Goal: Task Accomplishment & Management: Complete application form

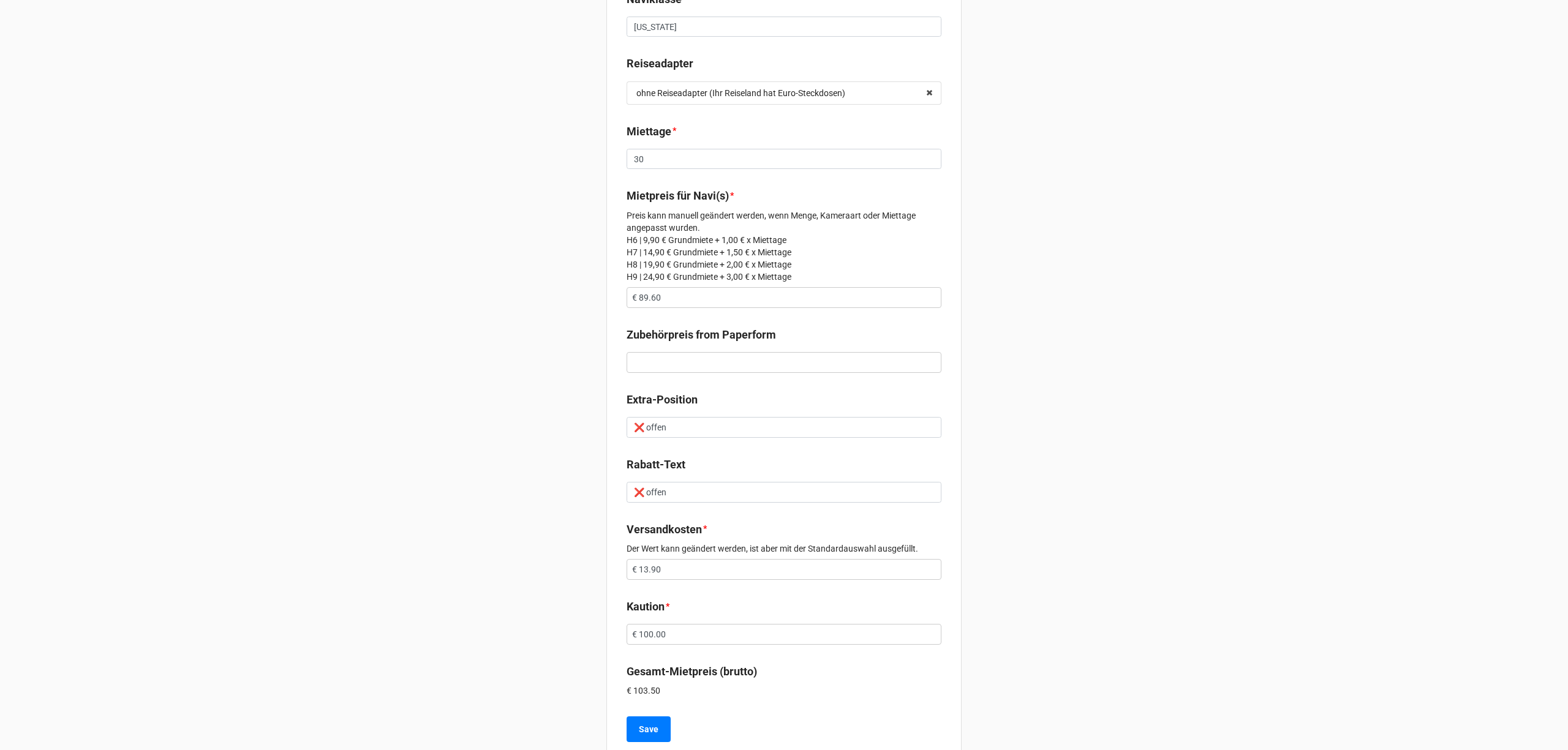
scroll to position [314, 0]
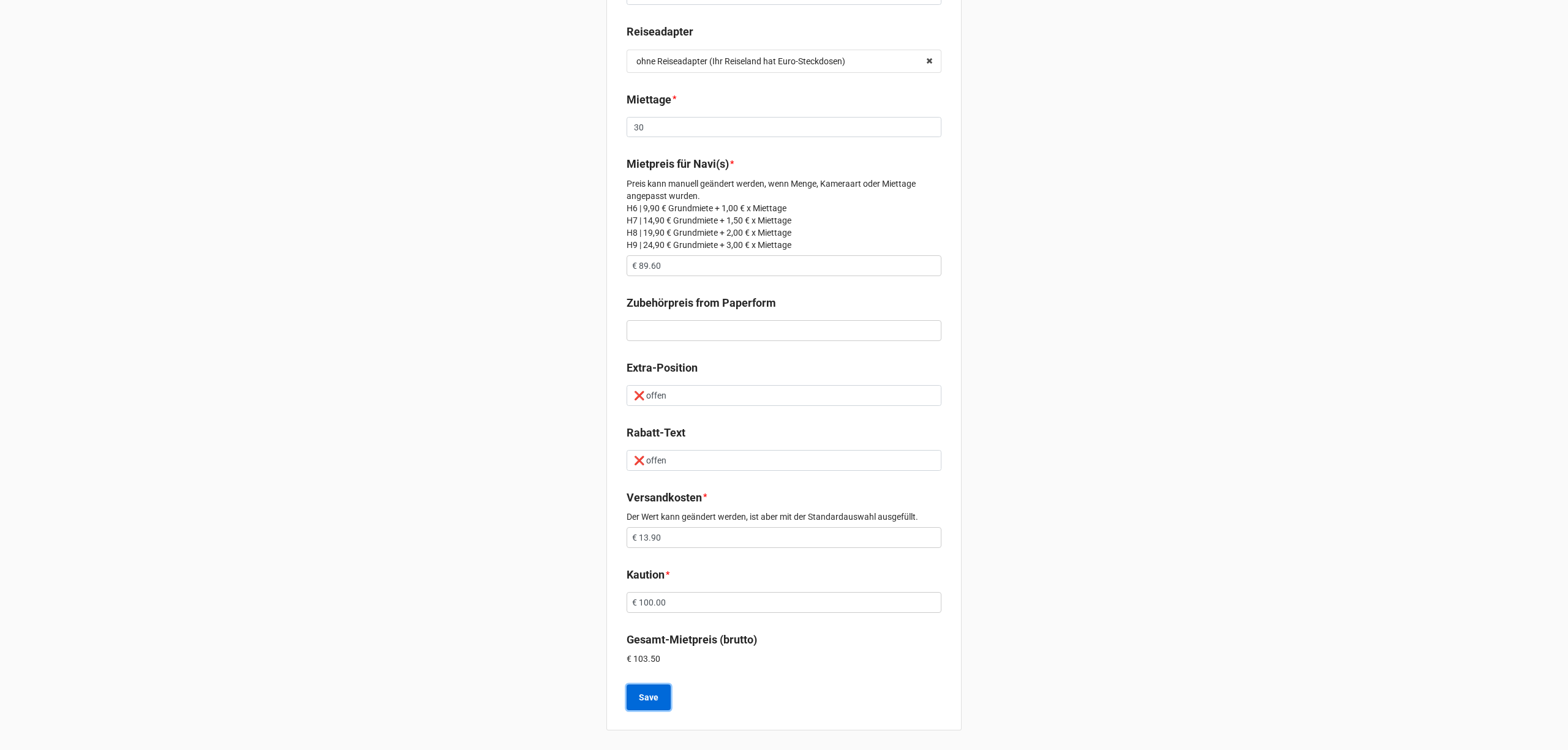
click at [658, 692] on button "Save" at bounding box center [648, 698] width 44 height 26
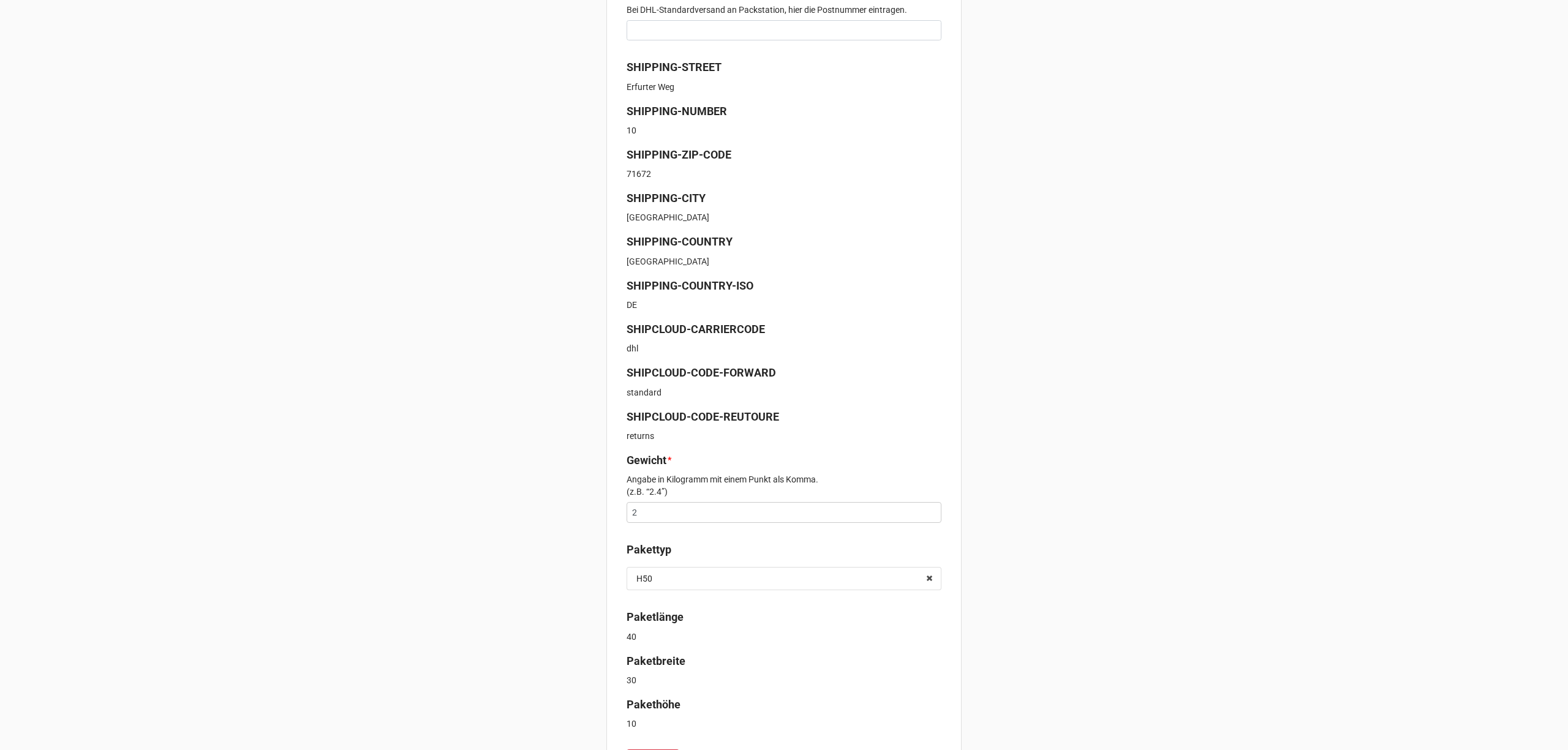
scroll to position [310, 0]
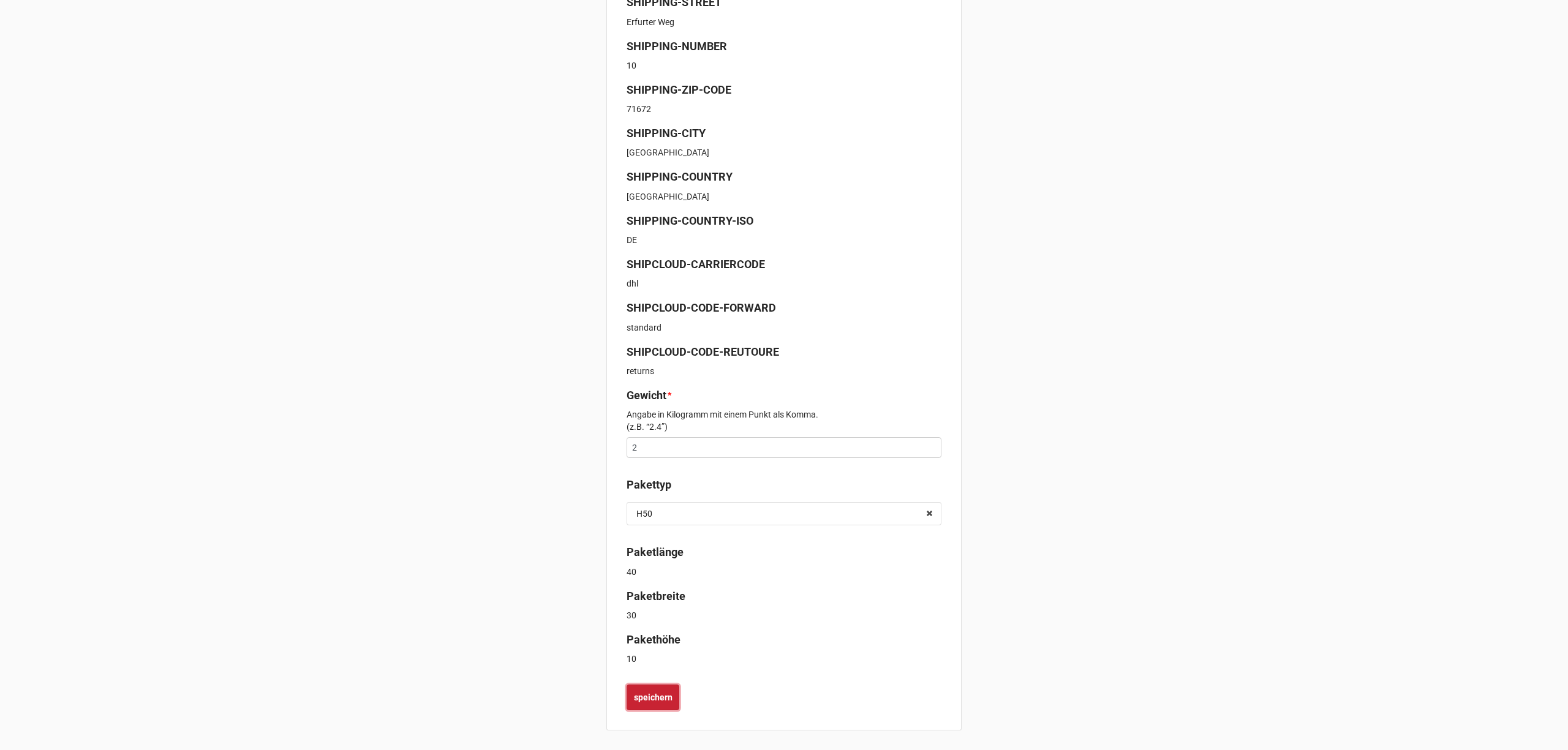
click at [668, 692] on b "speichern" at bounding box center [653, 698] width 38 height 13
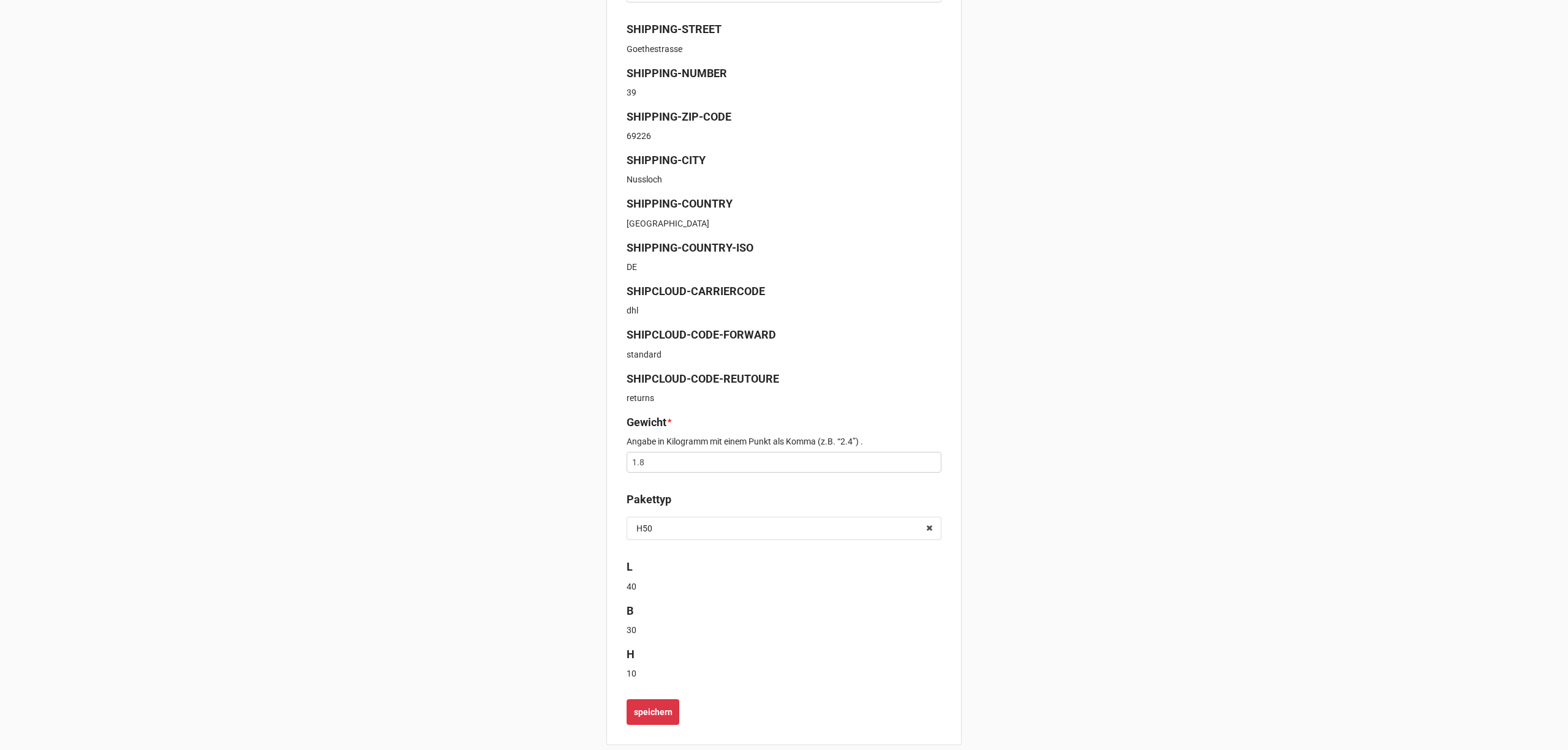
scroll to position [298, 0]
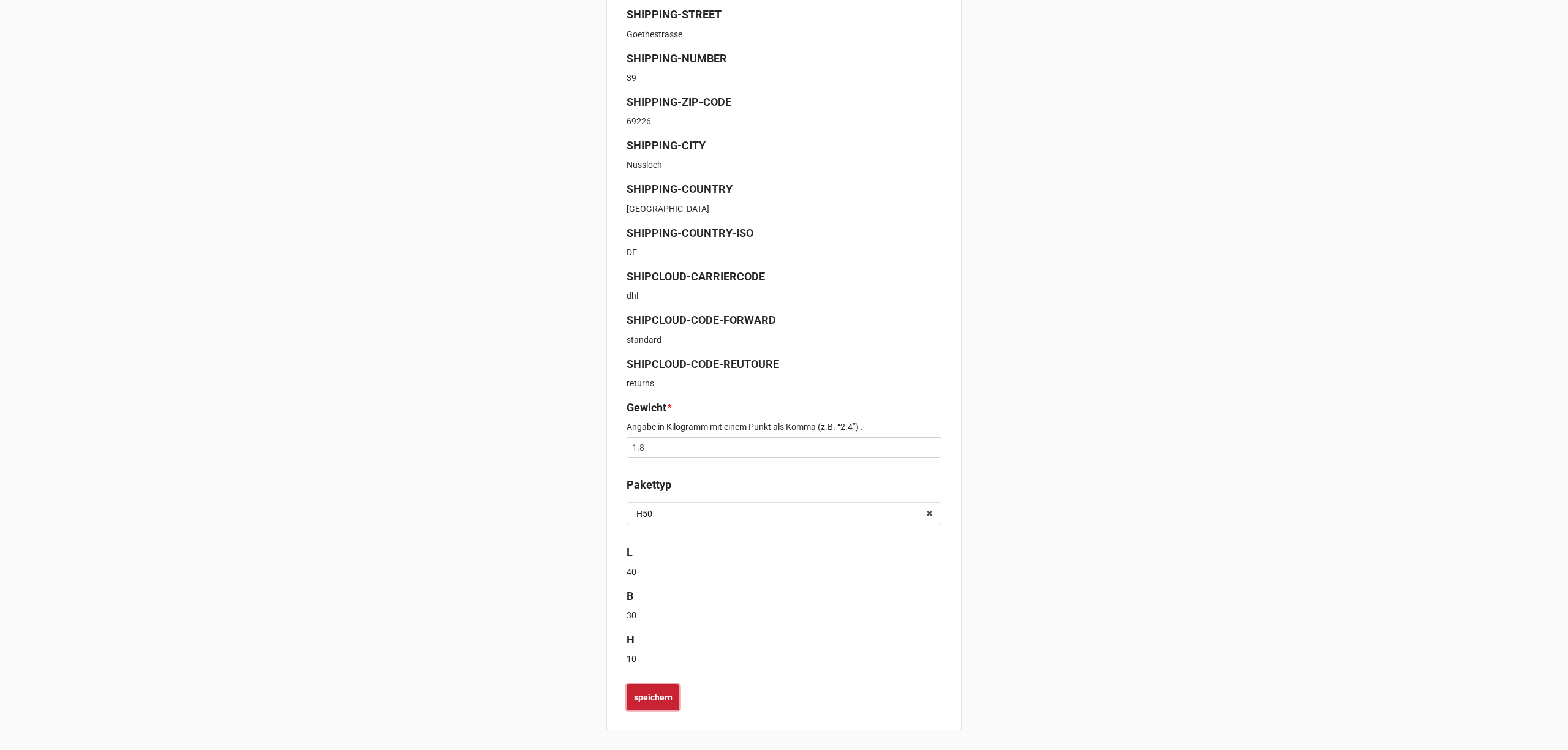
click at [668, 687] on button "speichern" at bounding box center [653, 698] width 53 height 26
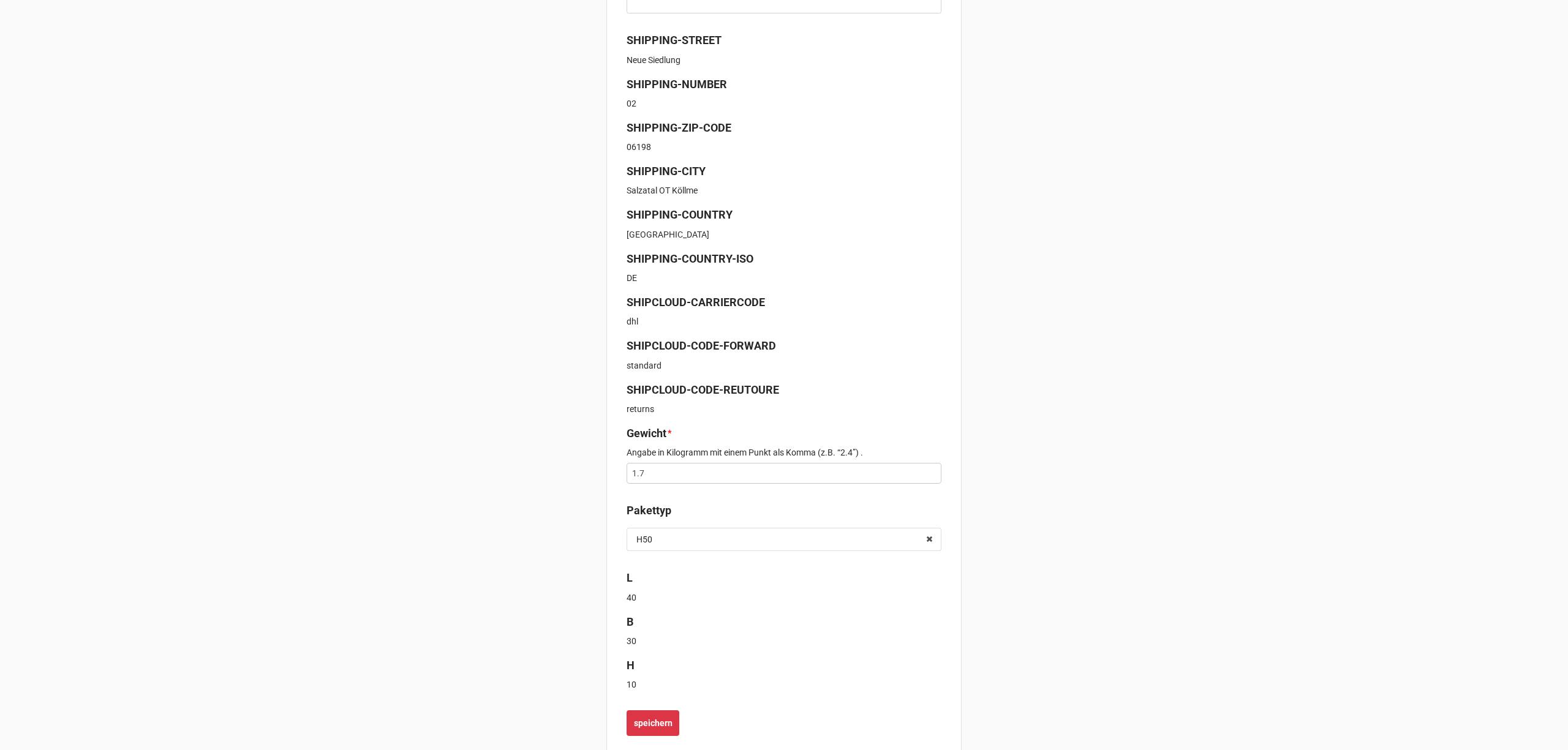
scroll to position [298, 0]
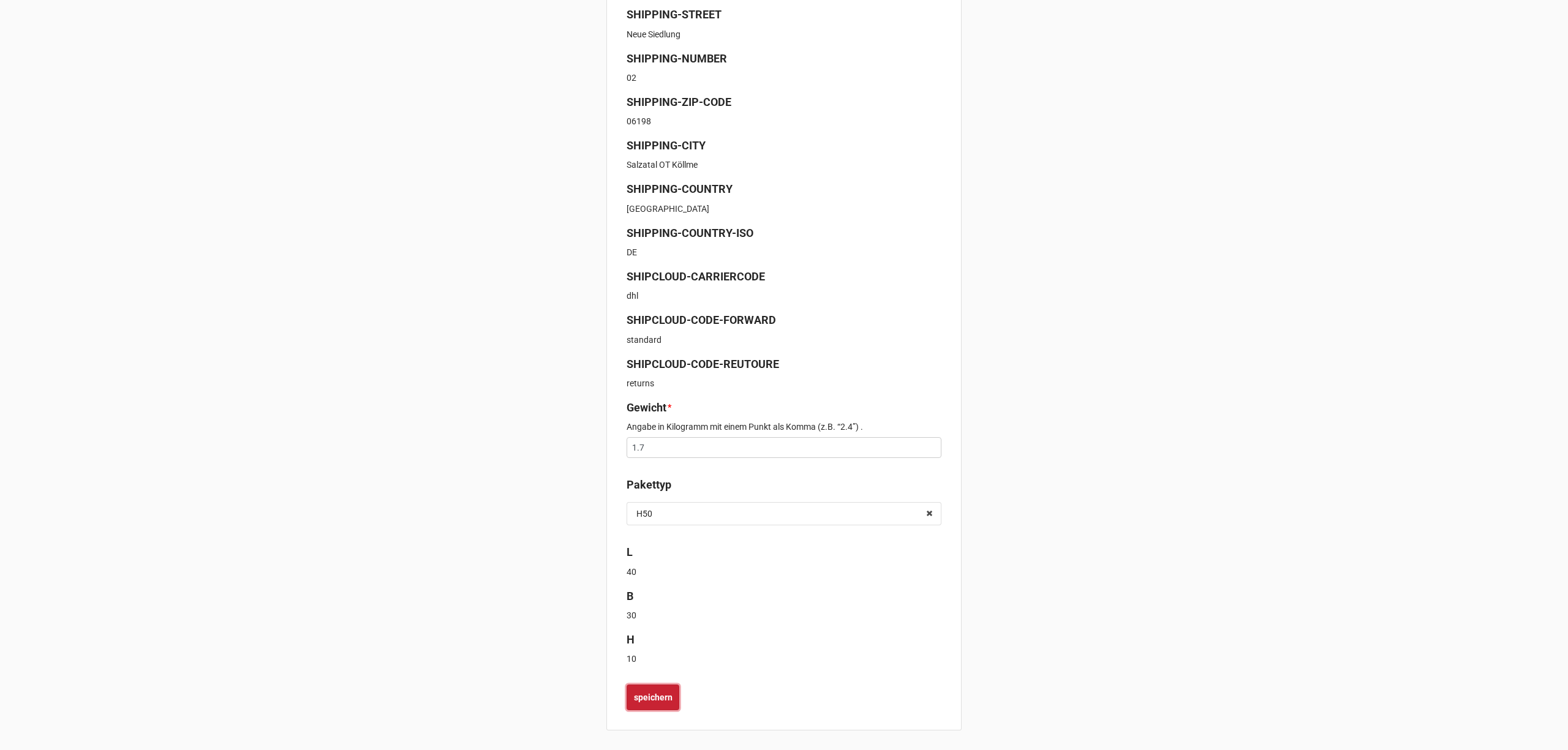
click at [663, 697] on b "speichern" at bounding box center [653, 698] width 38 height 13
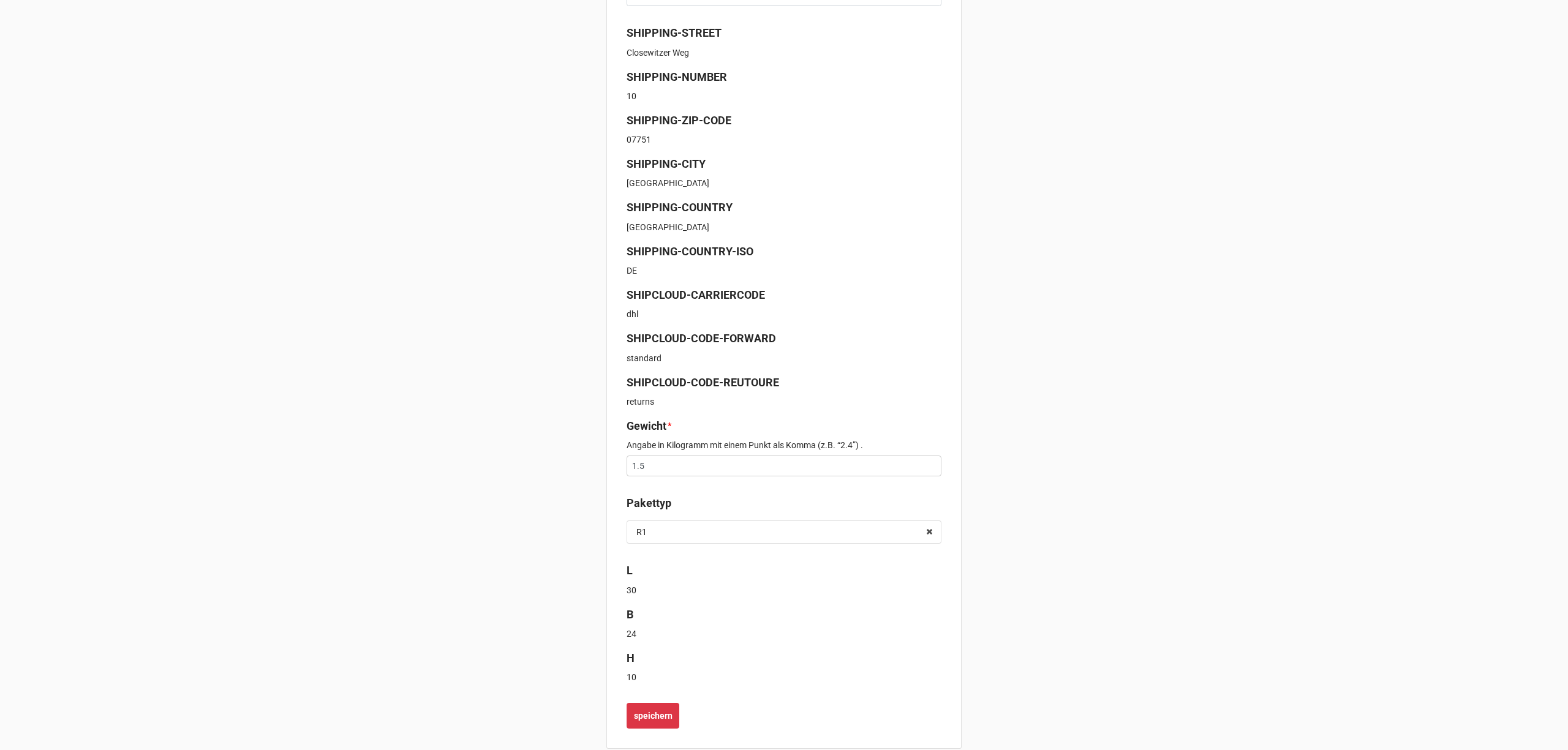
scroll to position [298, 0]
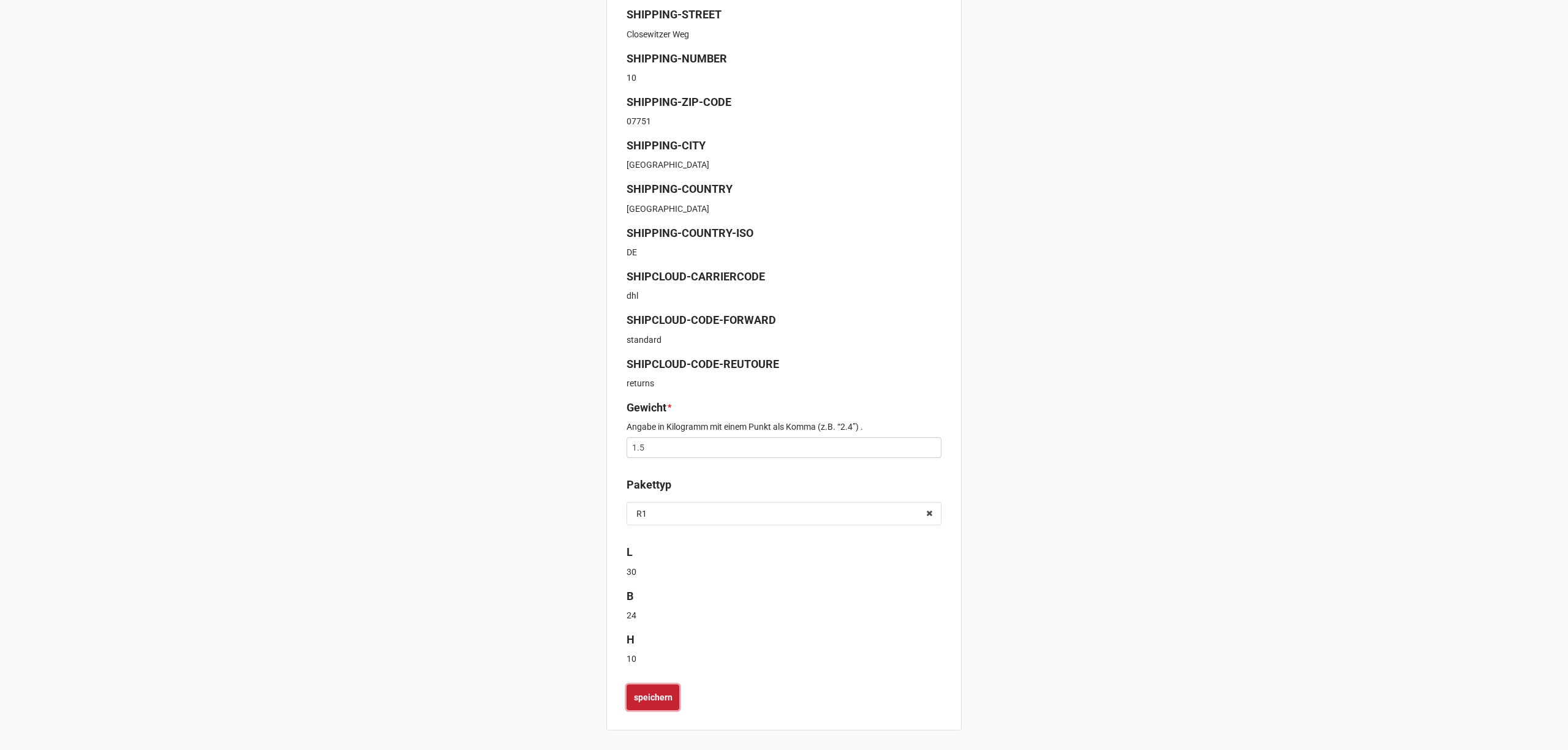
click at [647, 694] on b "speichern" at bounding box center [653, 698] width 38 height 13
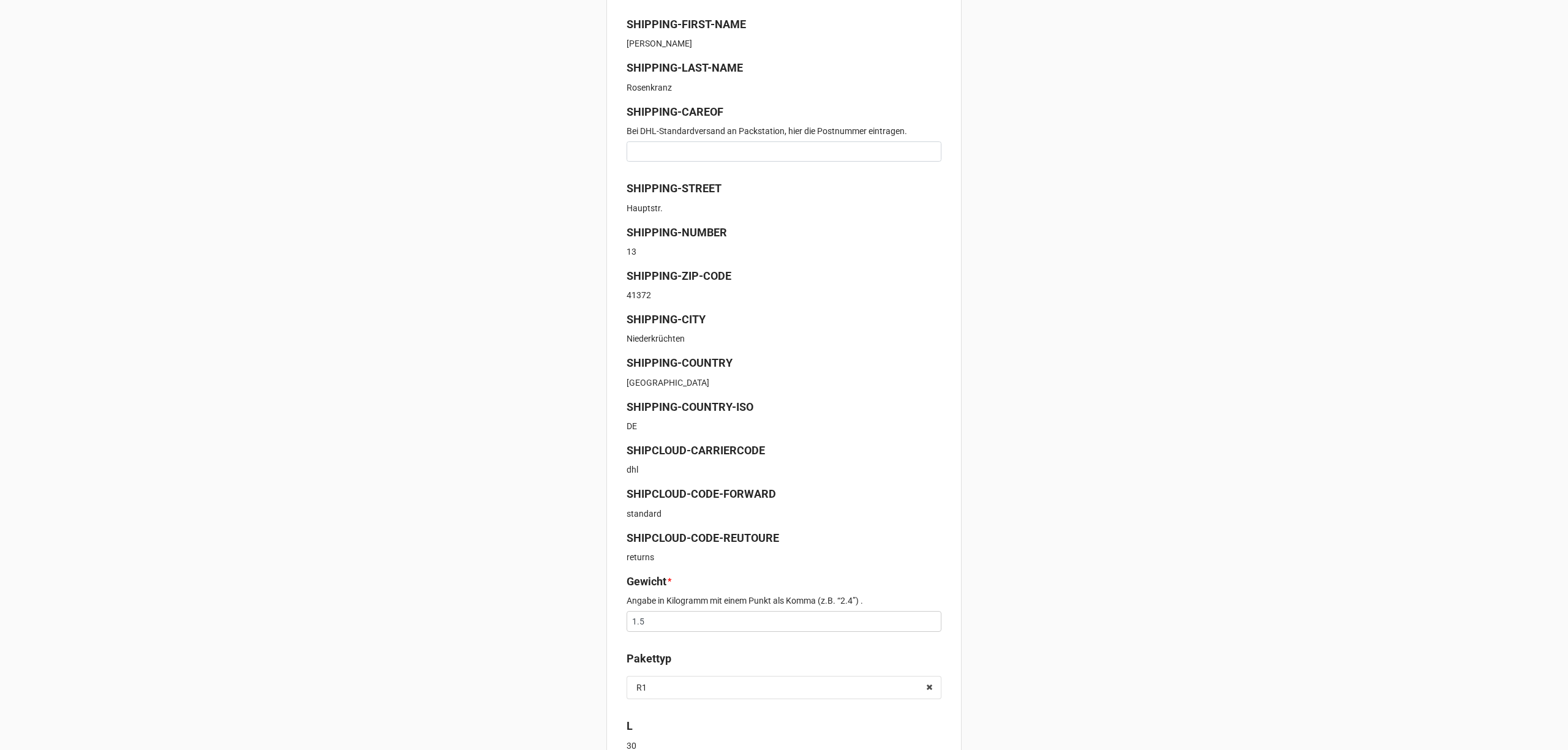
scroll to position [298, 0]
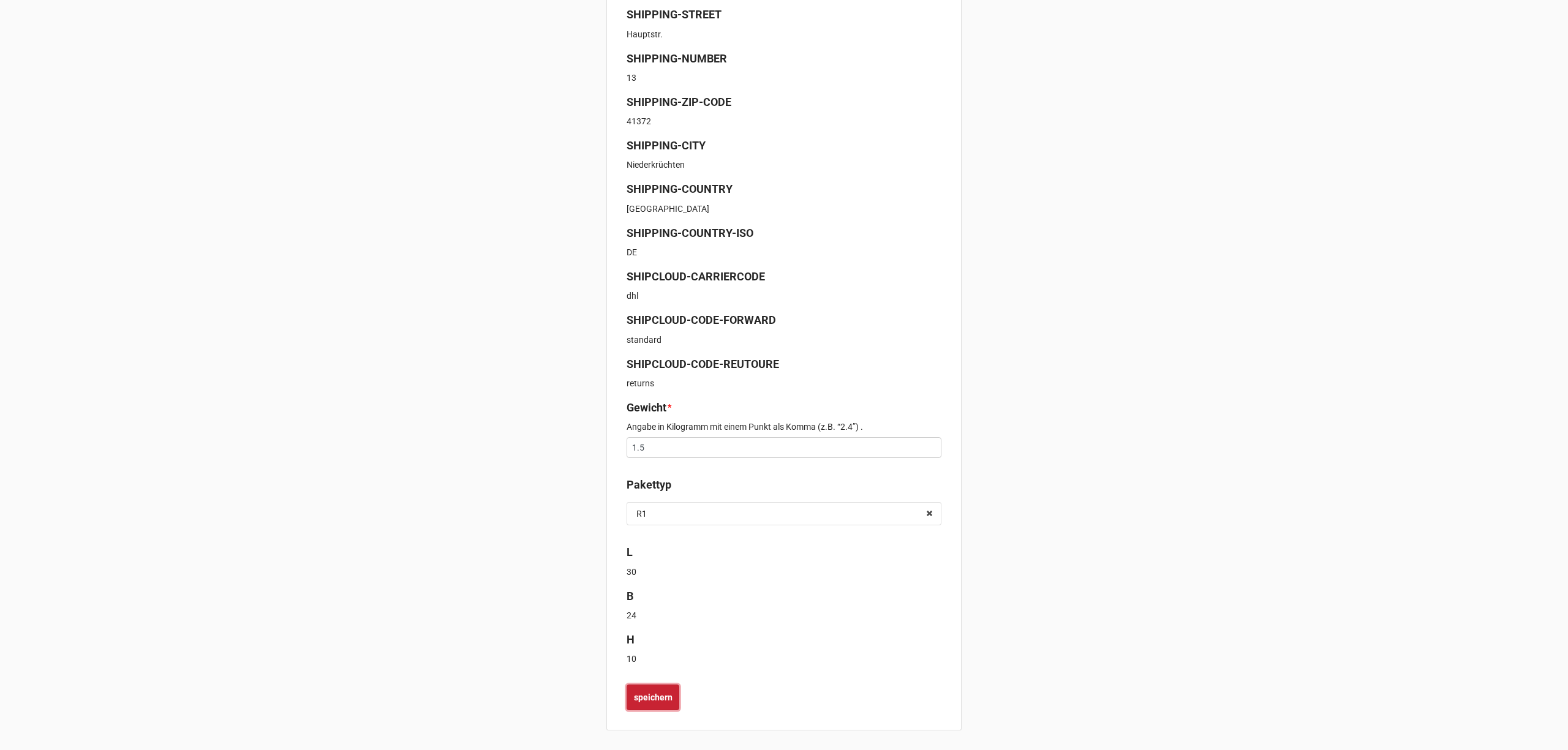
click at [648, 703] on b "speichern" at bounding box center [653, 698] width 38 height 13
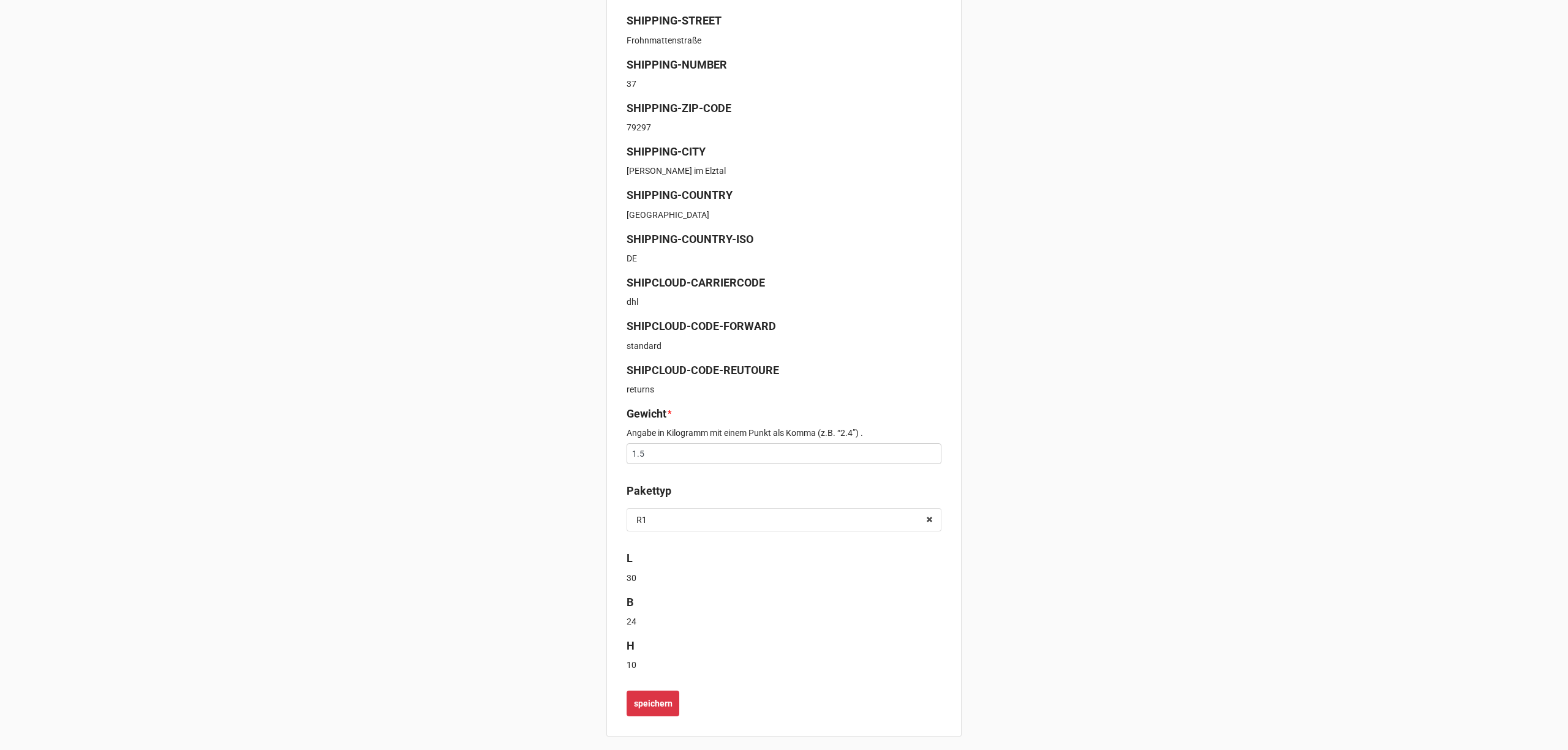
scroll to position [298, 0]
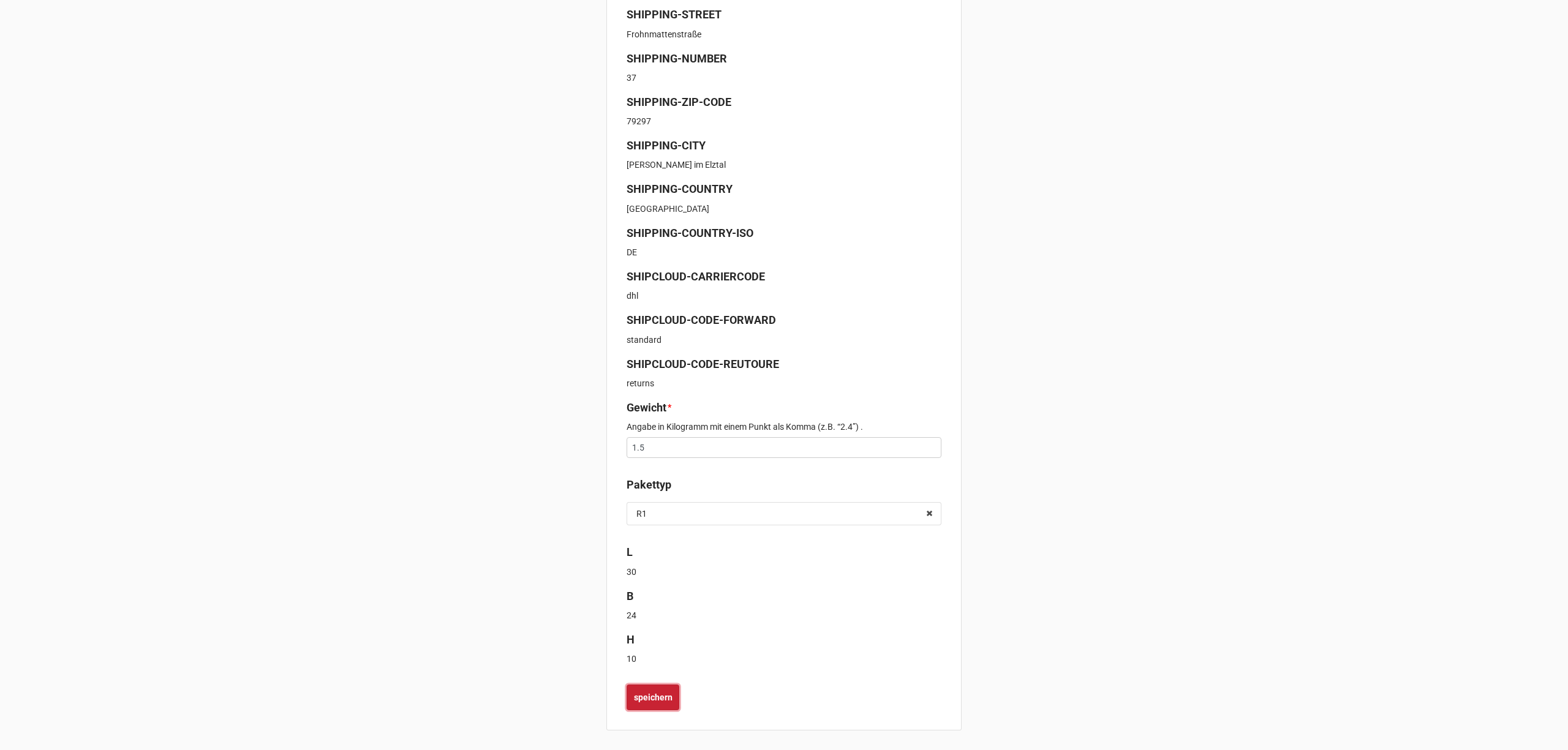
click at [662, 688] on button "speichern" at bounding box center [653, 698] width 53 height 26
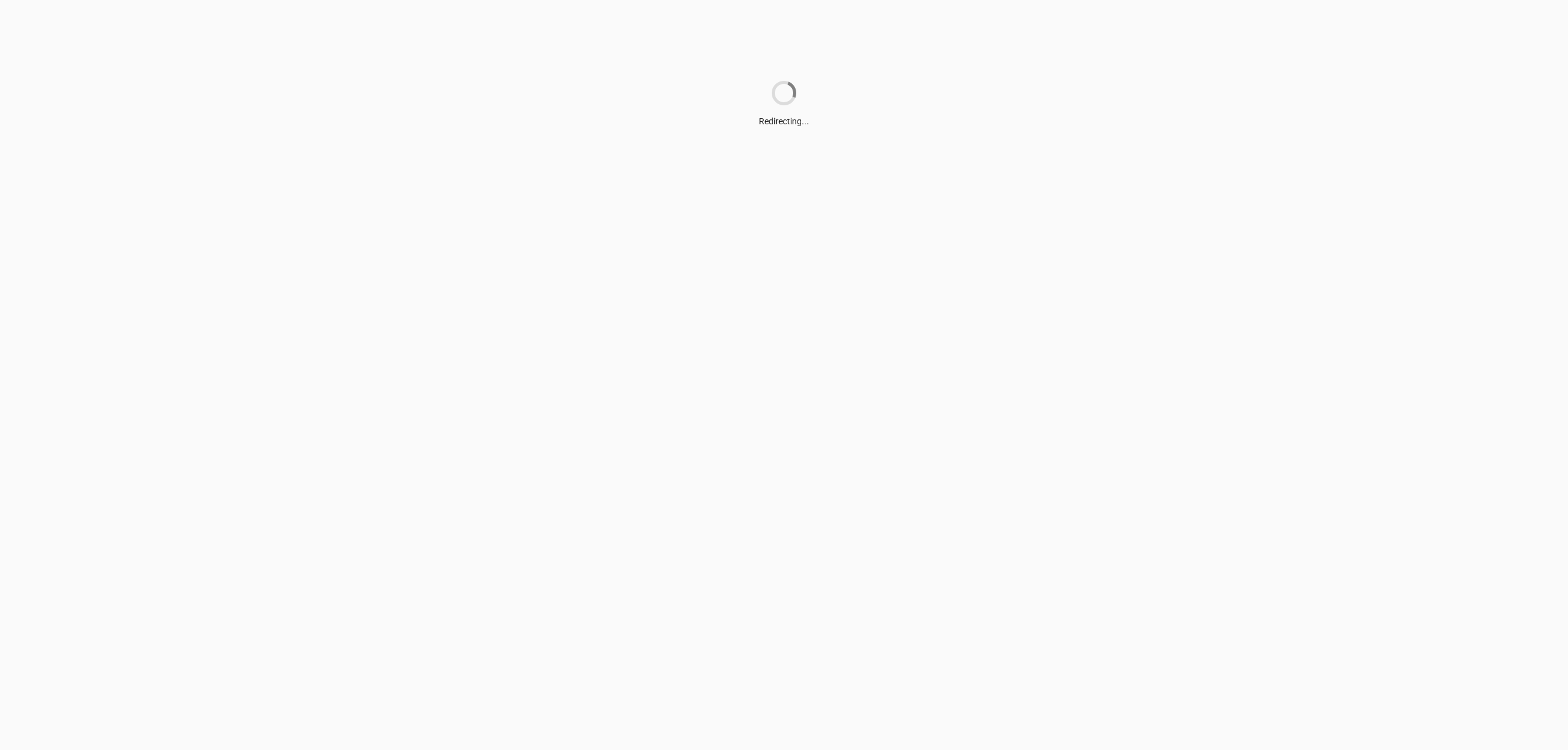
scroll to position [0, 0]
